Goal: Transaction & Acquisition: Purchase product/service

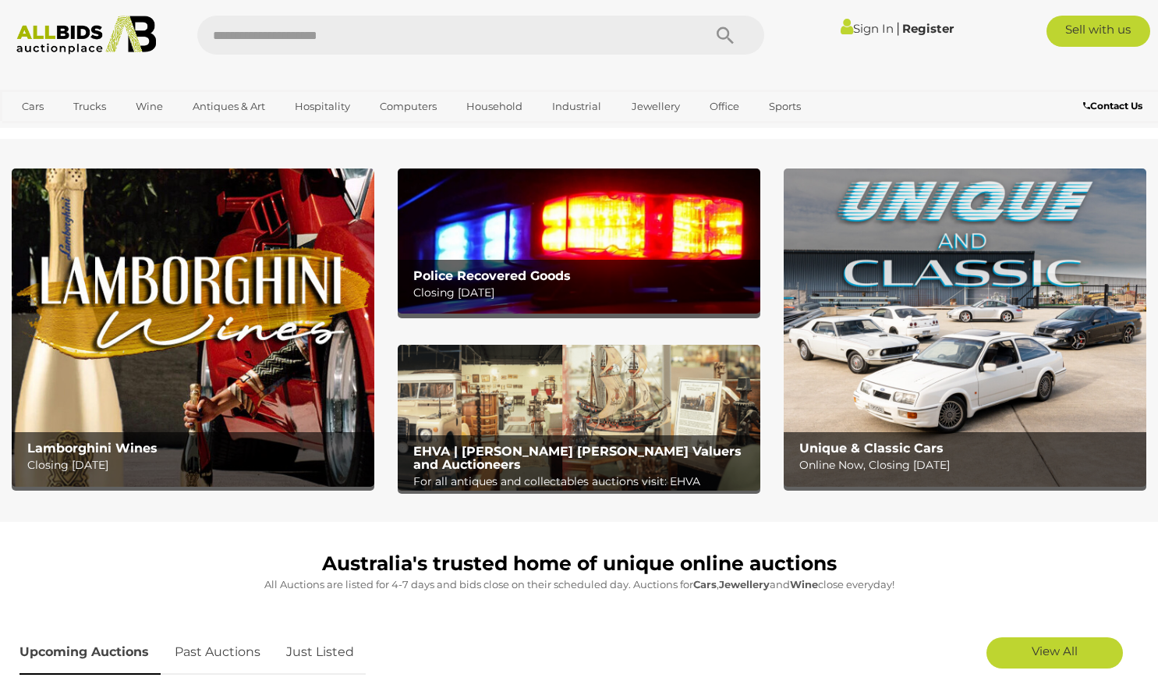
click at [480, 35] on input "text" at bounding box center [442, 35] width 490 height 39
type input "****"
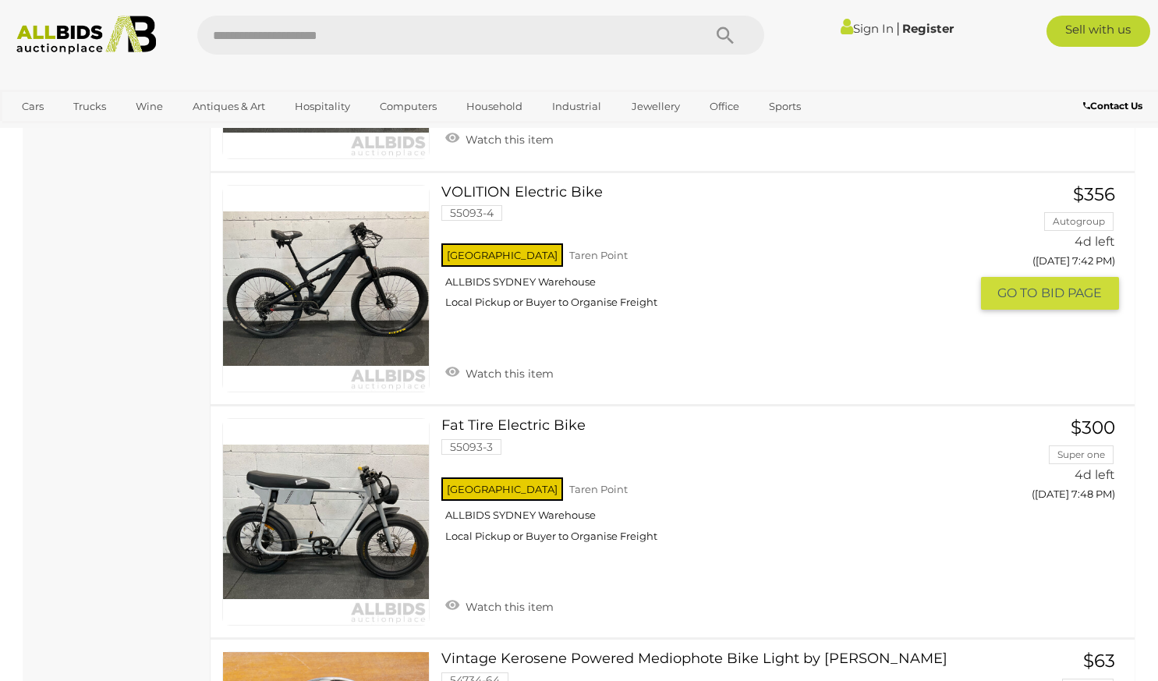
scroll to position [2169, 0]
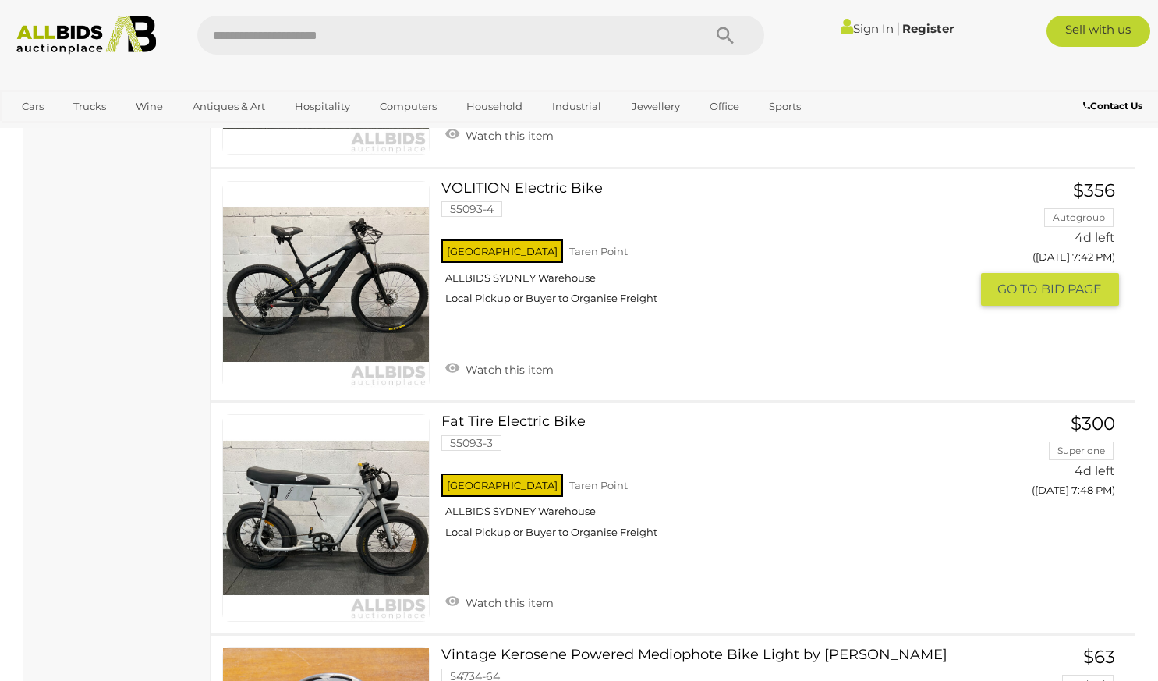
click at [577, 257] on div "NSW Taren Point ALLBIDS SYDNEY Warehouse Local Pickup or Buyer to Organise Frei…" at bounding box center [704, 276] width 527 height 80
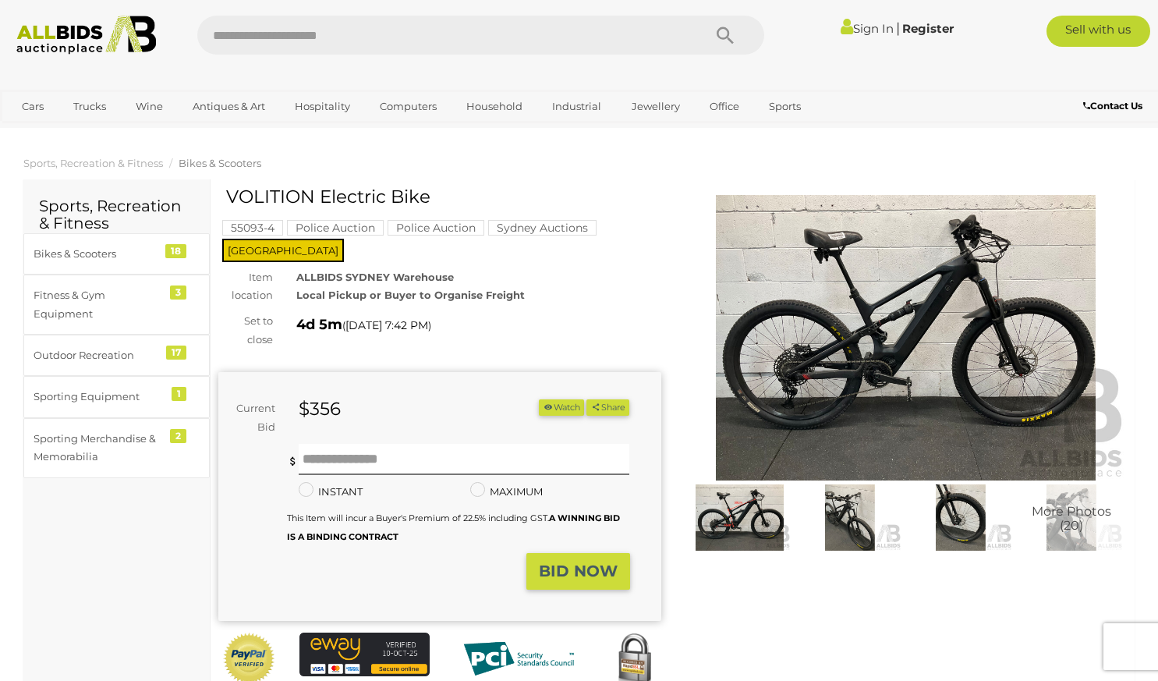
click at [715, 513] on img at bounding box center [740, 517] width 103 height 66
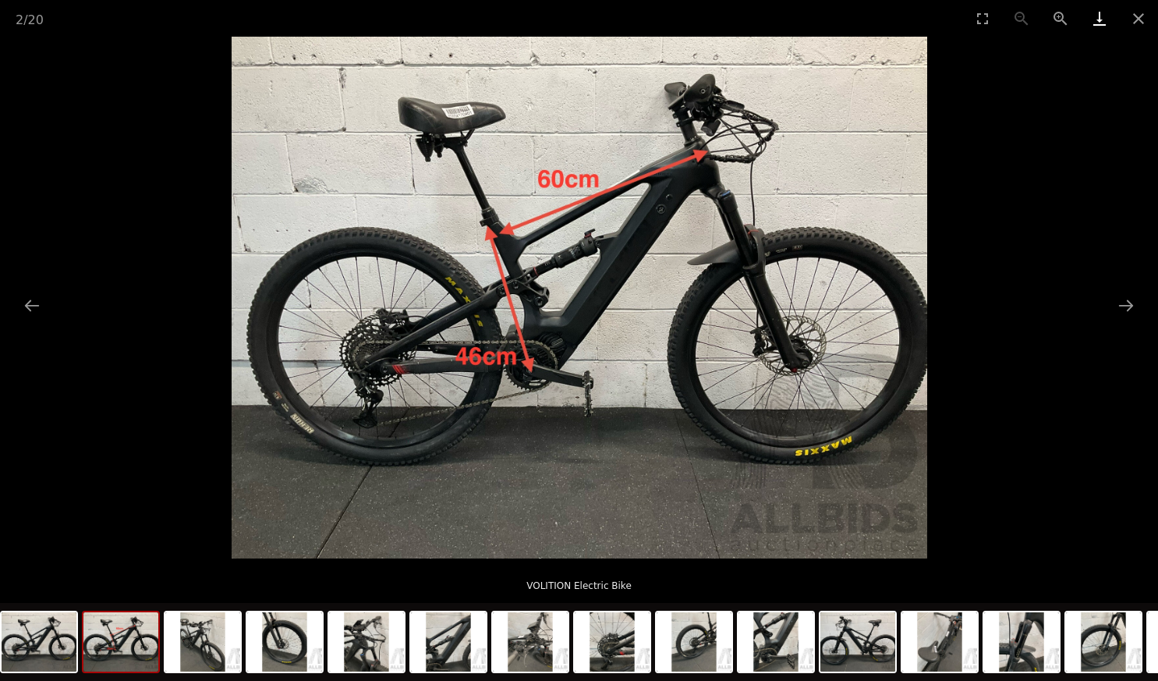
click at [1110, 30] on link "Download" at bounding box center [1099, 18] width 39 height 37
click at [1143, 25] on button "Close gallery" at bounding box center [1138, 18] width 39 height 37
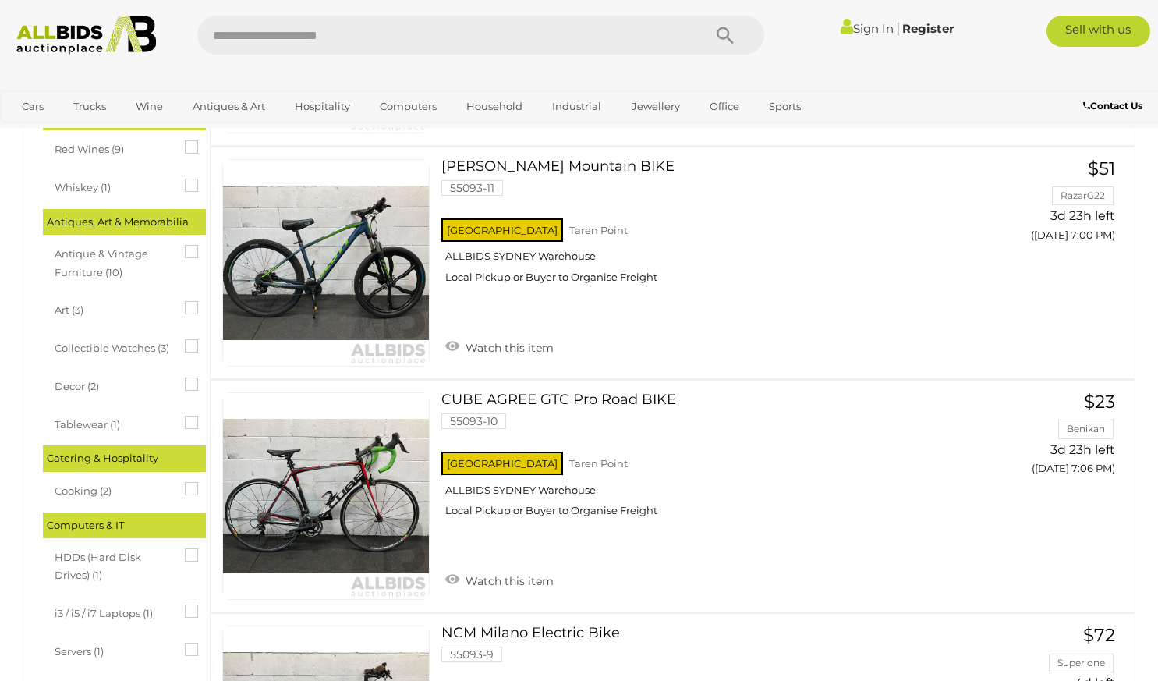
scroll to position [2257, 0]
